Goal: Task Accomplishment & Management: Complete application form

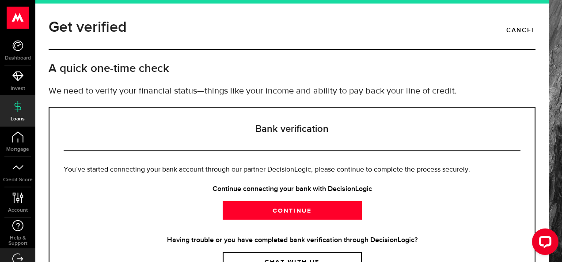
click at [546, 258] on div at bounding box center [543, 243] width 37 height 37
click at [545, 258] on div at bounding box center [543, 243] width 37 height 37
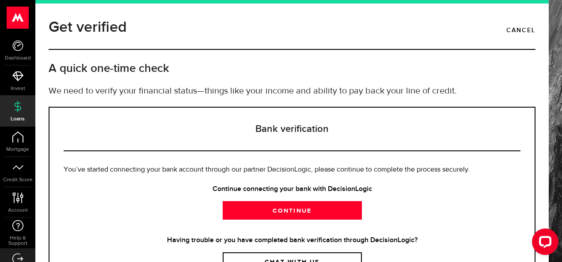
click at [545, 258] on div at bounding box center [543, 243] width 37 height 37
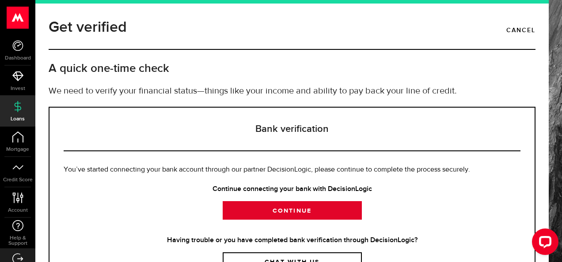
click at [283, 208] on link "Continue" at bounding box center [292, 210] width 139 height 19
click at [320, 217] on link "Continue" at bounding box center [292, 210] width 139 height 19
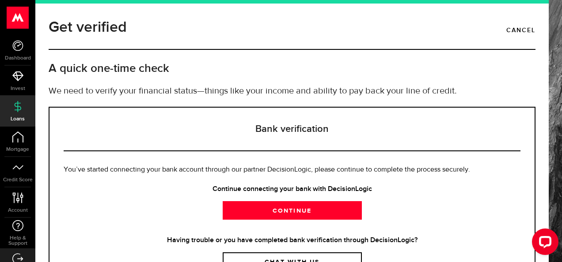
click at [546, 259] on div at bounding box center [543, 243] width 37 height 37
click at [545, 259] on div at bounding box center [543, 243] width 37 height 37
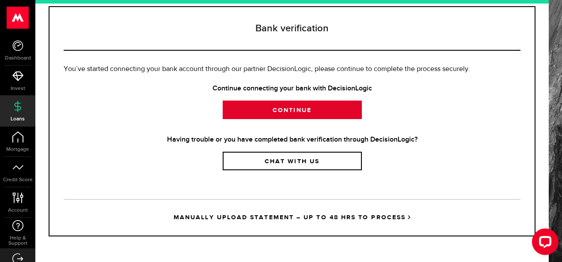
click at [287, 106] on link "Continue" at bounding box center [292, 110] width 139 height 19
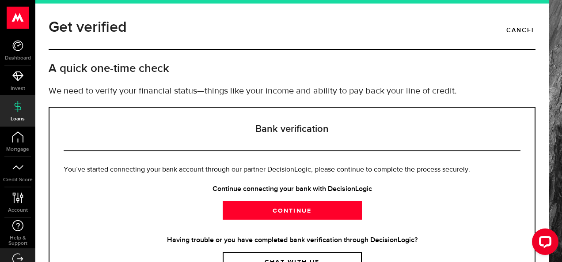
scroll to position [101, 0]
click at [545, 260] on div at bounding box center [543, 243] width 37 height 37
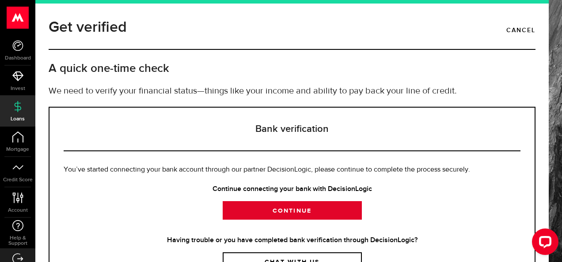
click at [290, 210] on link "Continue" at bounding box center [292, 210] width 139 height 19
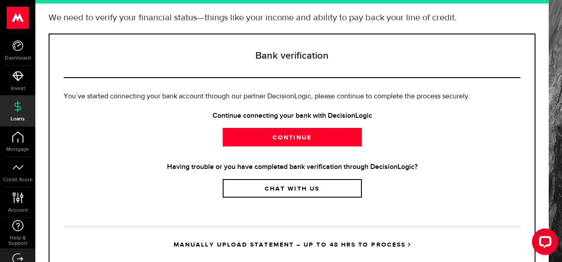
scroll to position [101, 0]
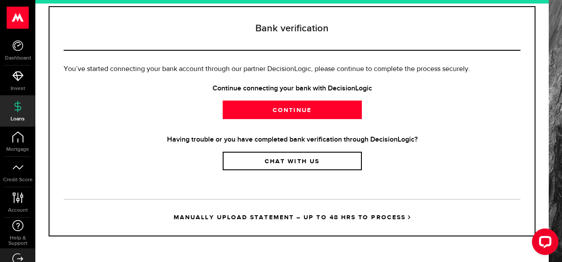
click at [389, 215] on link "MANUALLY UPLOAD STATEMENT – UP TO 48 HRS TO PROCESS" at bounding box center [292, 217] width 457 height 37
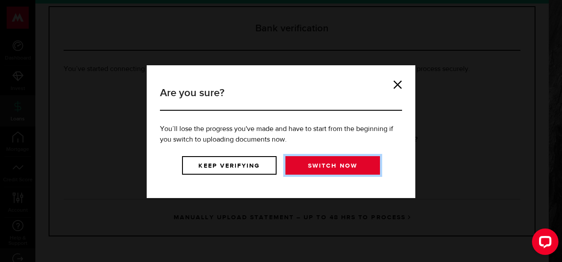
click at [339, 160] on link "Switch now" at bounding box center [332, 165] width 95 height 19
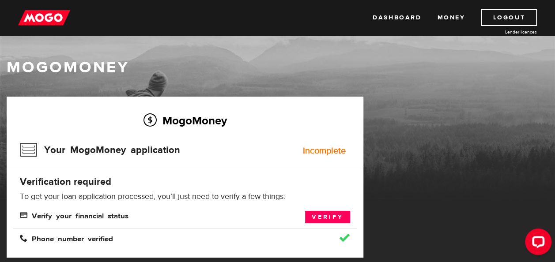
scroll to position [18, 0]
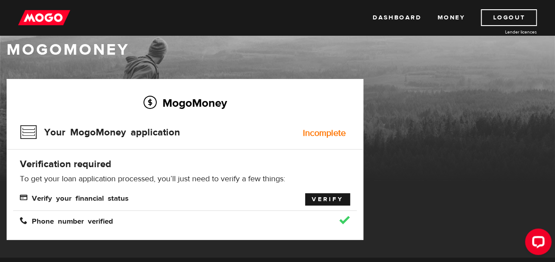
click at [326, 202] on link "Verify" at bounding box center [327, 200] width 45 height 12
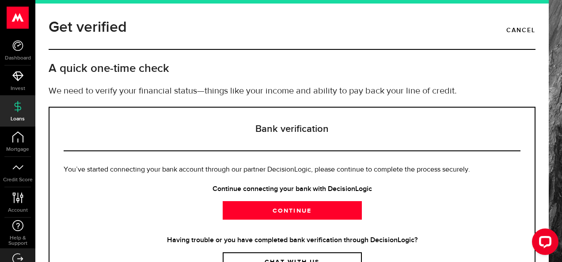
click at [419, 203] on div "Continue connecting your bank with DecisionLogic Continue" at bounding box center [292, 202] width 457 height 36
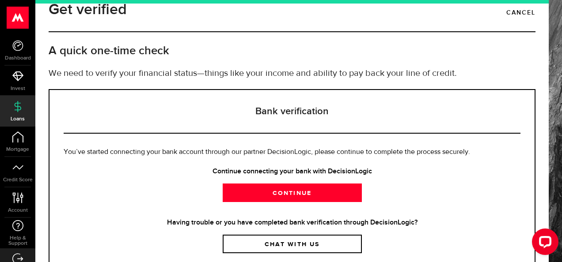
scroll to position [101, 0]
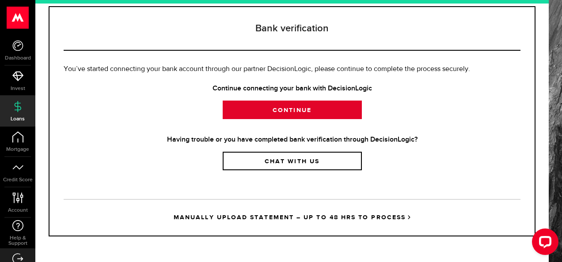
click at [330, 106] on link "Continue" at bounding box center [292, 110] width 139 height 19
